Goal: Task Accomplishment & Management: Complete application form

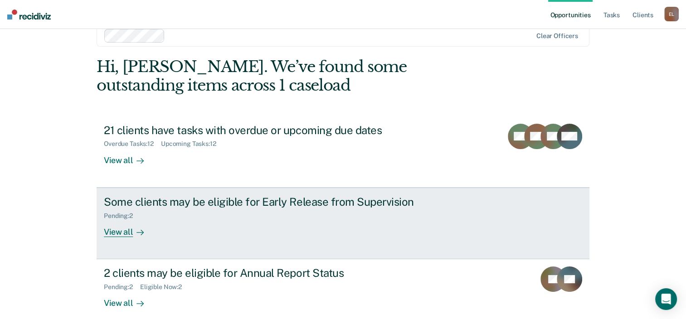
scroll to position [29, 0]
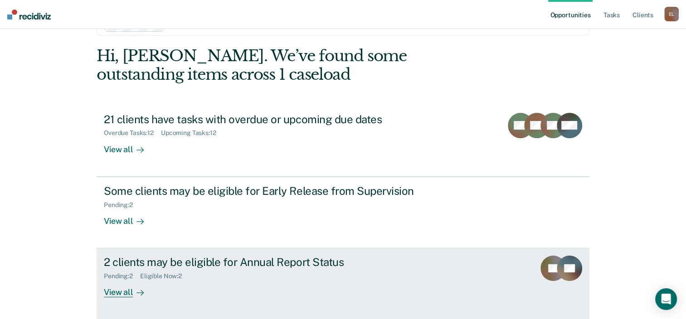
click at [256, 269] on div "Pending : 2 Eligible Now : 2" at bounding box center [263, 274] width 318 height 11
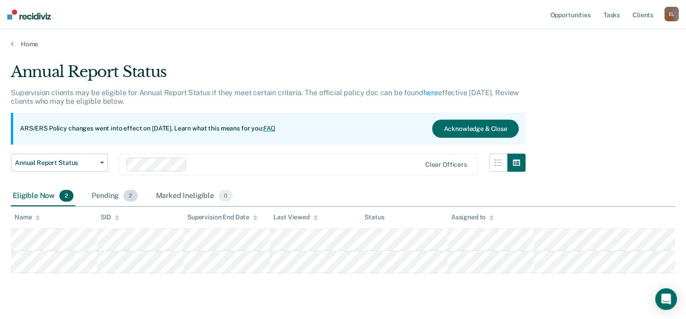
click at [97, 197] on div "Pending 2" at bounding box center [114, 196] width 49 height 20
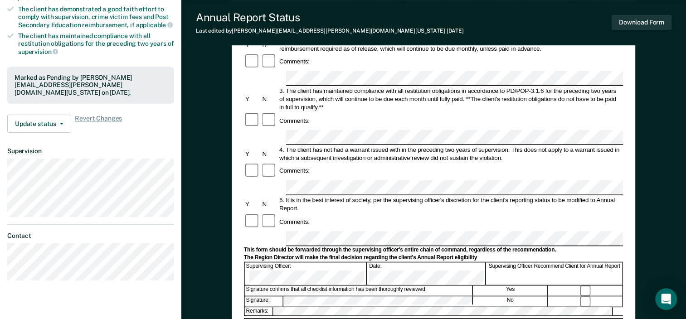
scroll to position [181, 0]
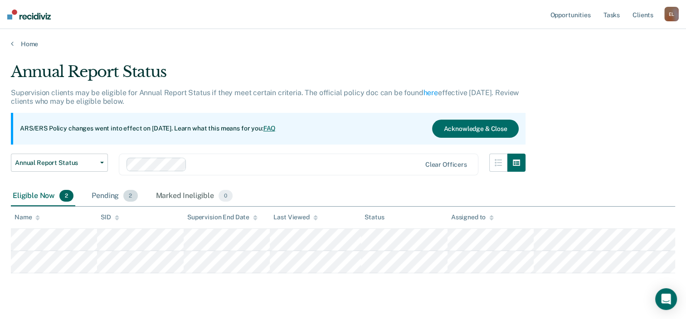
click at [108, 200] on div "Pending 2" at bounding box center [114, 196] width 49 height 20
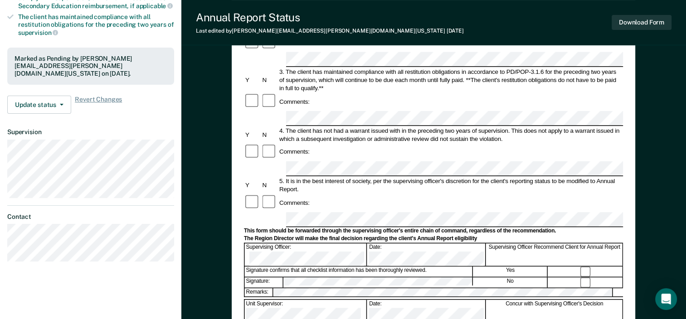
scroll to position [227, 0]
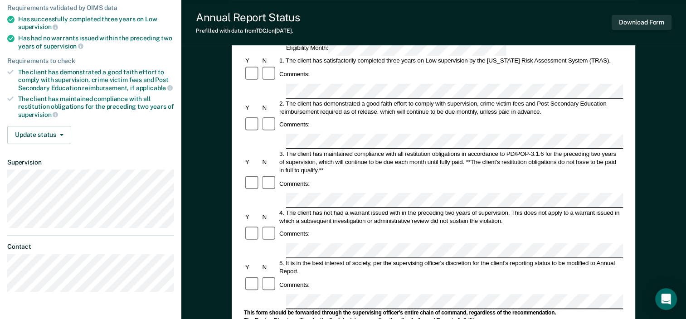
scroll to position [136, 0]
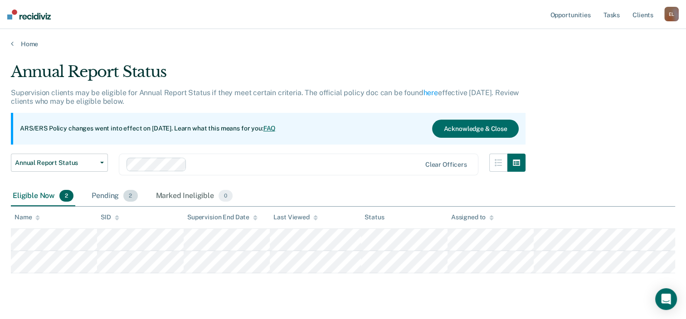
click at [105, 197] on div "Pending 2" at bounding box center [114, 196] width 49 height 20
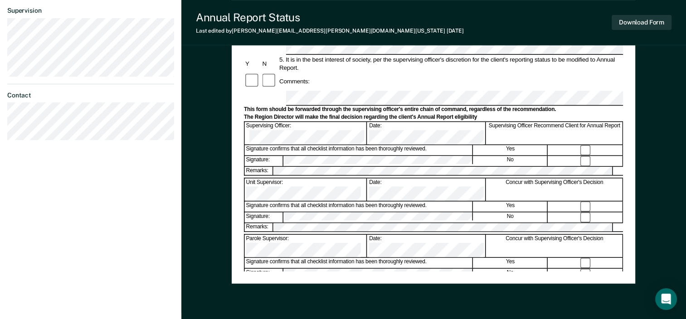
scroll to position [272, 0]
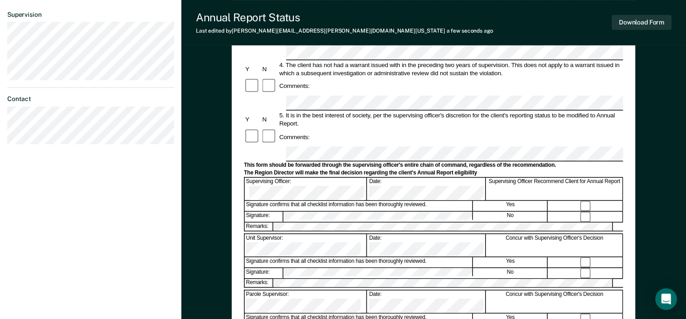
scroll to position [272, 0]
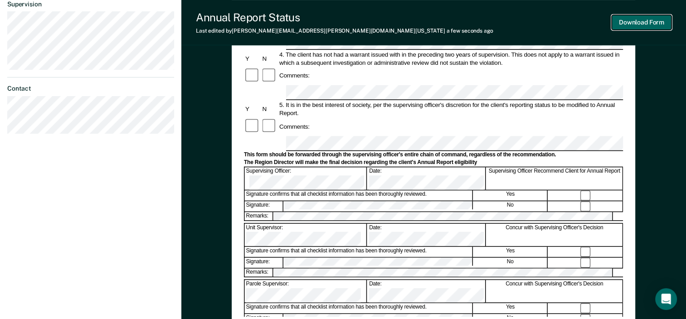
click at [640, 26] on button "Download Form" at bounding box center [642, 22] width 60 height 15
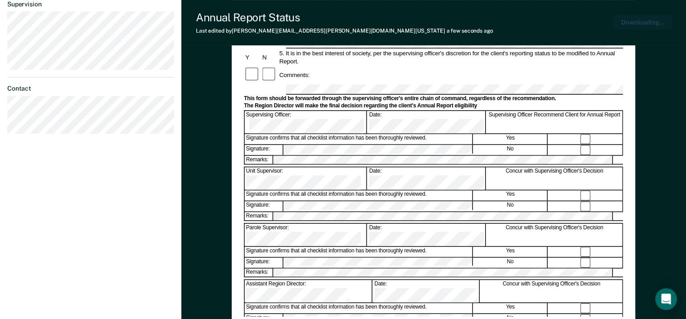
scroll to position [316, 0]
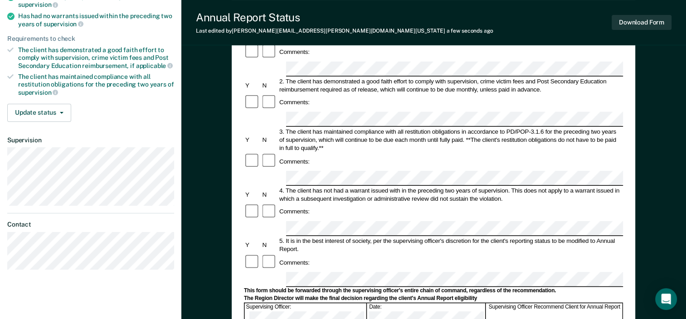
scroll to position [45, 0]
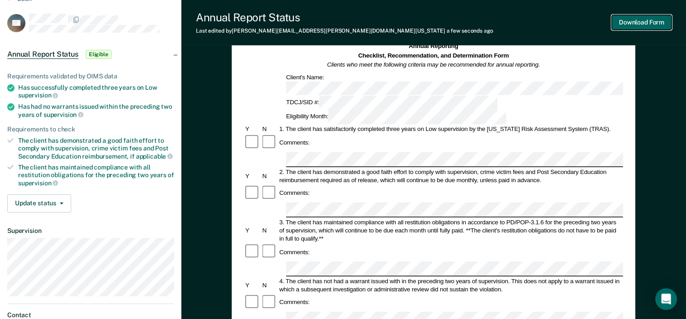
click at [634, 23] on button "Download Form" at bounding box center [642, 22] width 60 height 15
